Goal: Information Seeking & Learning: Learn about a topic

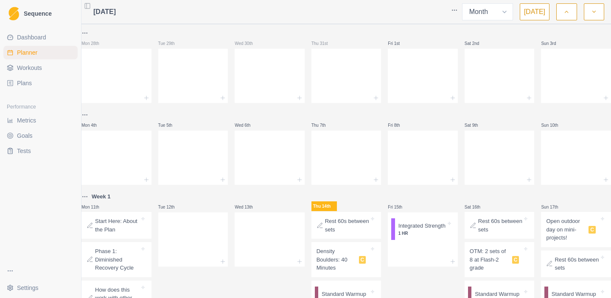
select select "month"
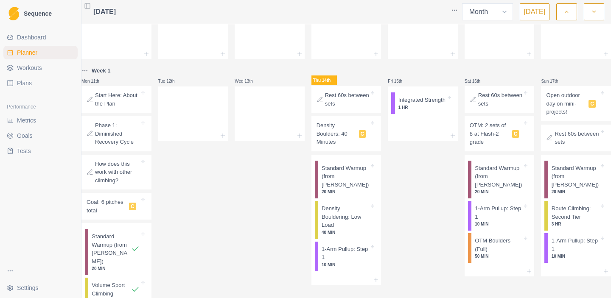
scroll to position [162, 0]
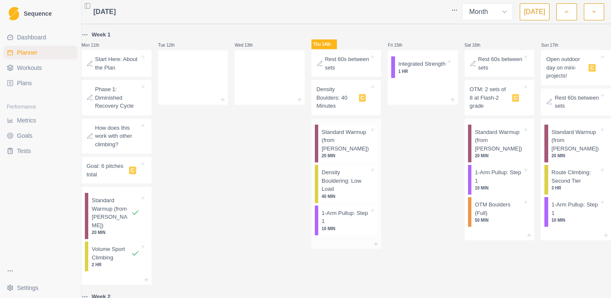
click at [341, 149] on p "Standard Warmup (from [PERSON_NAME])" at bounding box center [344, 140] width 47 height 25
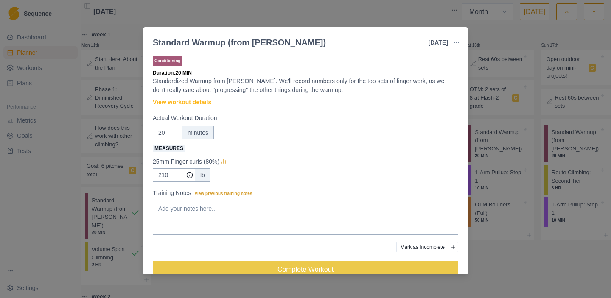
click at [190, 101] on link "View workout details" at bounding box center [182, 102] width 59 height 9
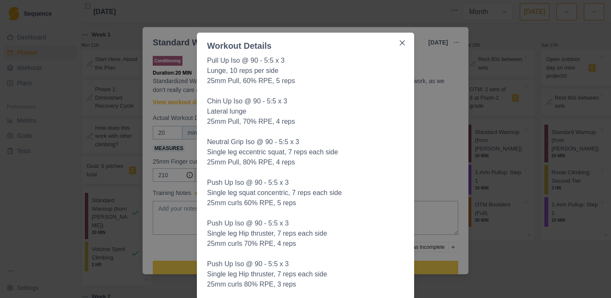
scroll to position [23, 0]
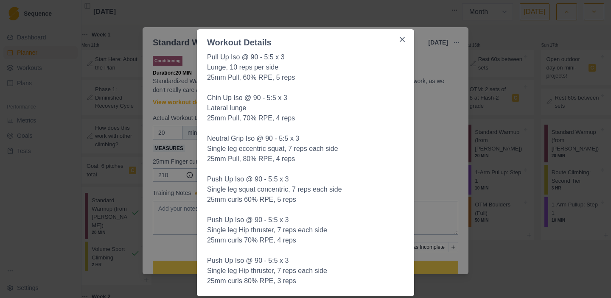
click at [424, 133] on div "Workout Details Pull Up Iso @ 90 - 5:5 x 3 Lunge, 10 reps per side 25mm Pull, 6…" at bounding box center [305, 149] width 611 height 298
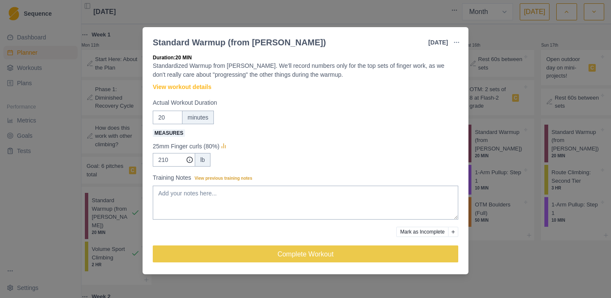
scroll to position [0, 0]
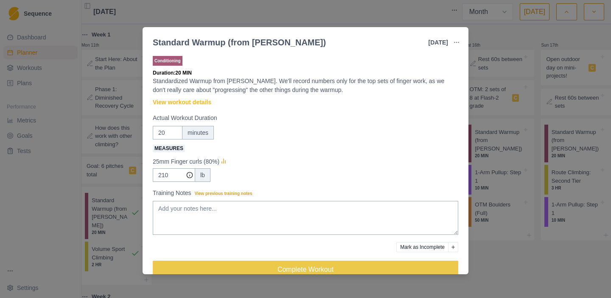
click at [496, 78] on div "Standard Warmup (from [PERSON_NAME]) [DATE] Link To Goal View Workout Metrics E…" at bounding box center [305, 149] width 611 height 298
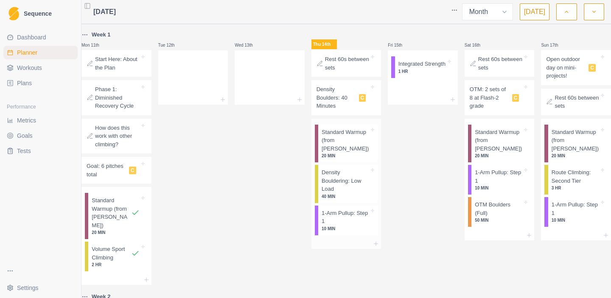
click at [343, 183] on p "Density Bouldering: Low Load" at bounding box center [344, 180] width 47 height 25
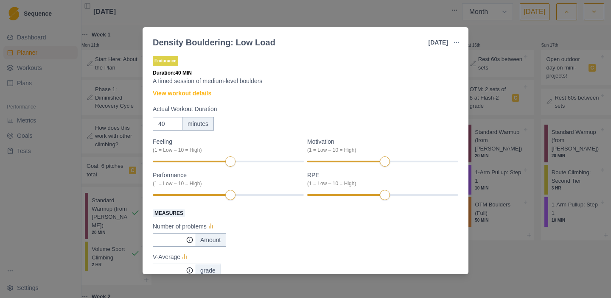
click at [204, 93] on link "View workout details" at bounding box center [182, 93] width 59 height 9
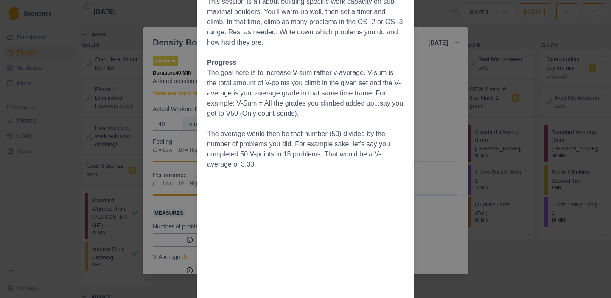
scroll to position [118, 0]
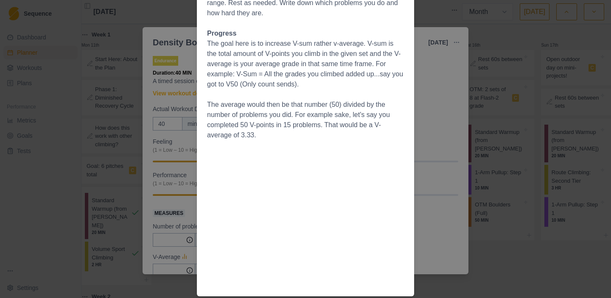
click at [426, 131] on div "Workout Details Overview This session is all about building specific work capac…" at bounding box center [305, 149] width 611 height 298
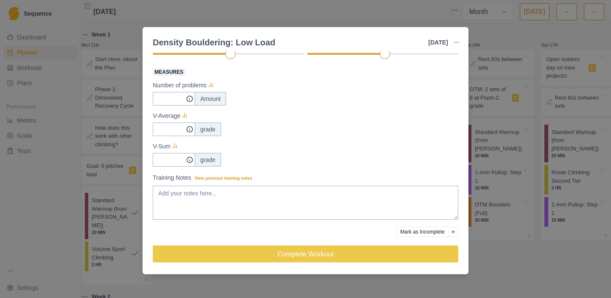
scroll to position [0, 0]
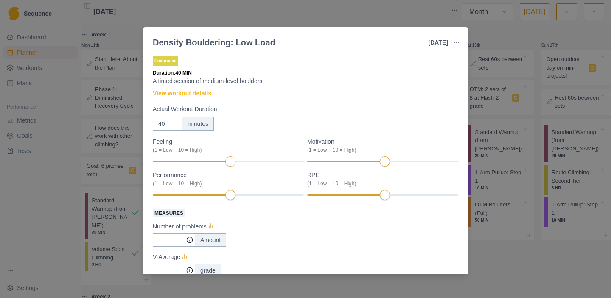
click at [504, 37] on div "Density Bouldering: Low Load [DATE] Link To Goal View Workout Metrics Edit Orig…" at bounding box center [305, 149] width 611 height 298
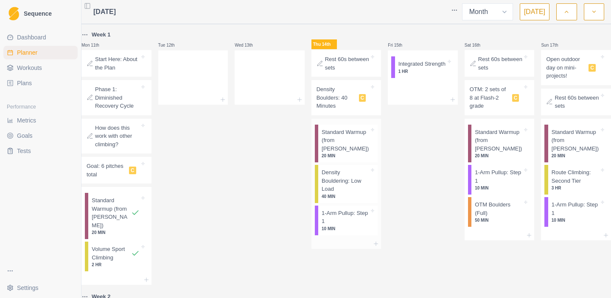
click at [347, 220] on p "1-Arm Pullup: Step 1" at bounding box center [344, 217] width 47 height 17
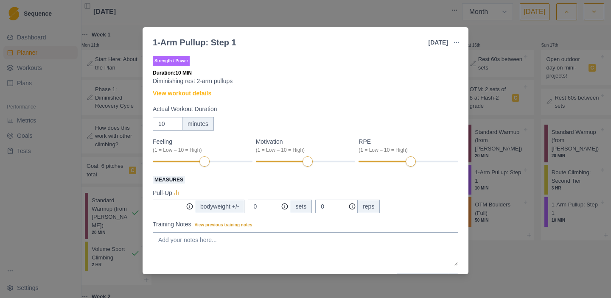
click at [184, 92] on link "View workout details" at bounding box center [182, 93] width 59 height 9
